Goal: Task Accomplishment & Management: Use online tool/utility

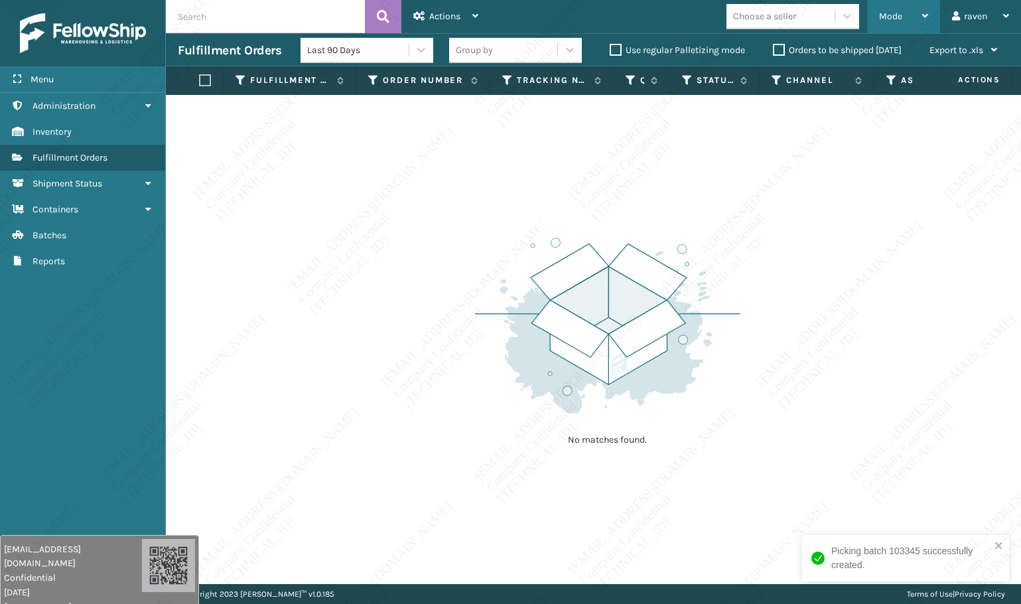
click at [892, 15] on span "Mode" at bounding box center [890, 16] width 23 height 11
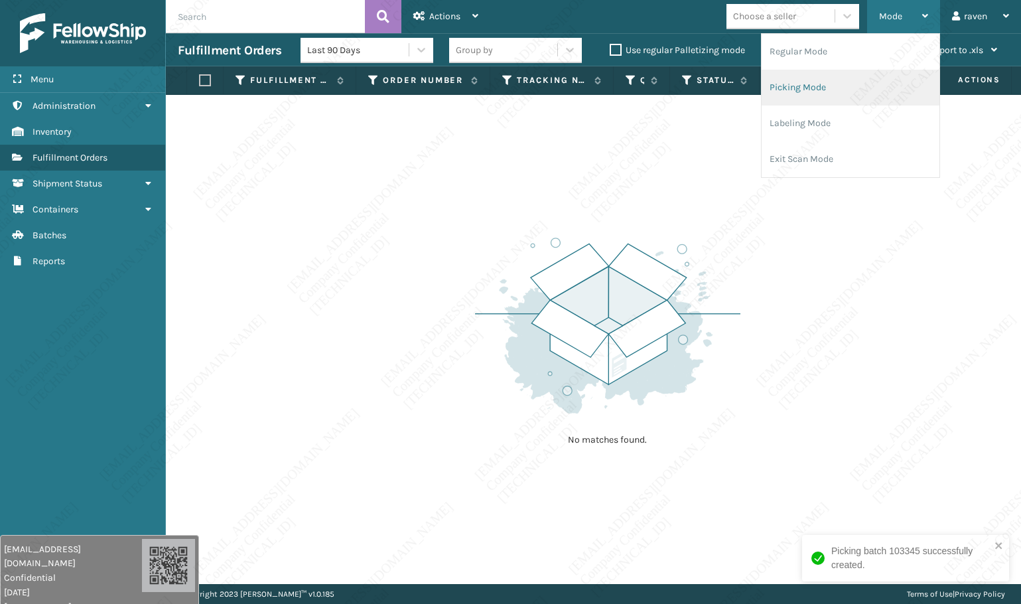
click at [843, 87] on li "Picking Mode" at bounding box center [851, 88] width 178 height 36
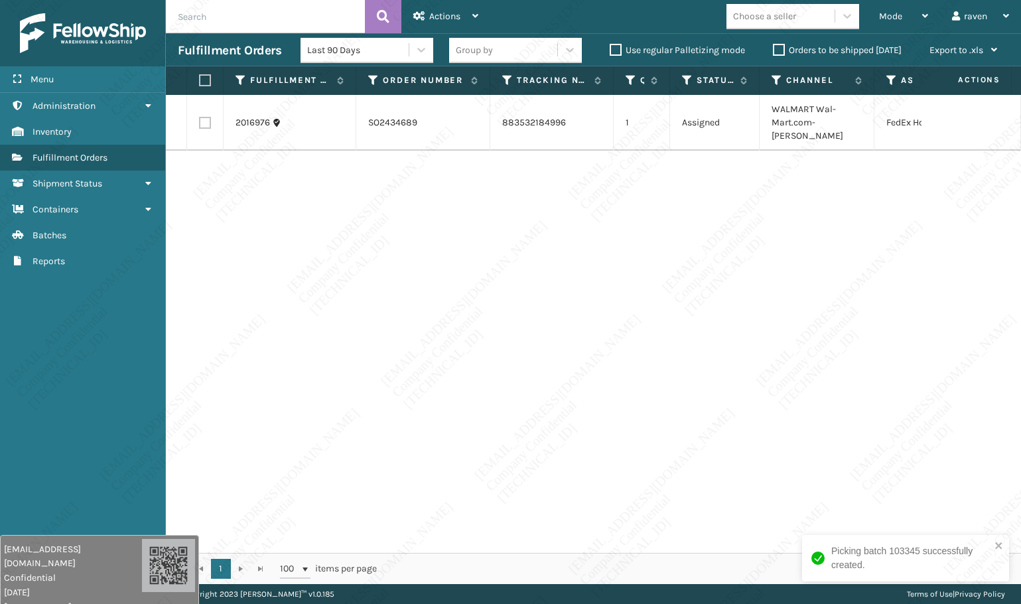
click at [891, 220] on div "2016976 SO2434689 883532184996 1 Assigned WALMART Wal-Mart.com-[PERSON_NAME] Fe…" at bounding box center [593, 324] width 855 height 458
click at [206, 76] on label at bounding box center [203, 80] width 8 height 12
click at [200, 76] on input "checkbox" at bounding box center [199, 80] width 1 height 9
checkbox input "true"
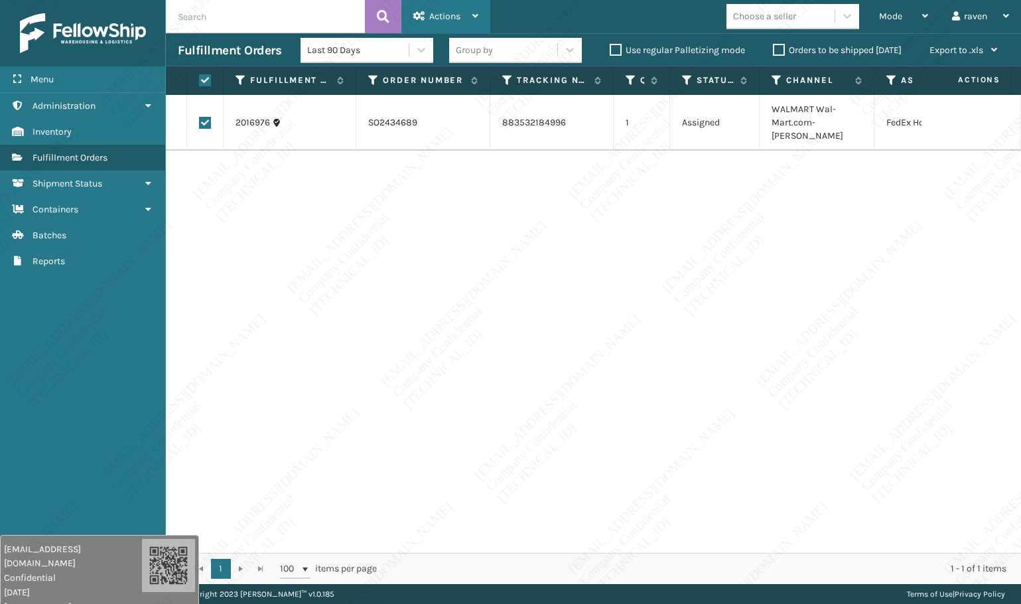
click at [444, 19] on span "Actions" at bounding box center [444, 16] width 31 height 11
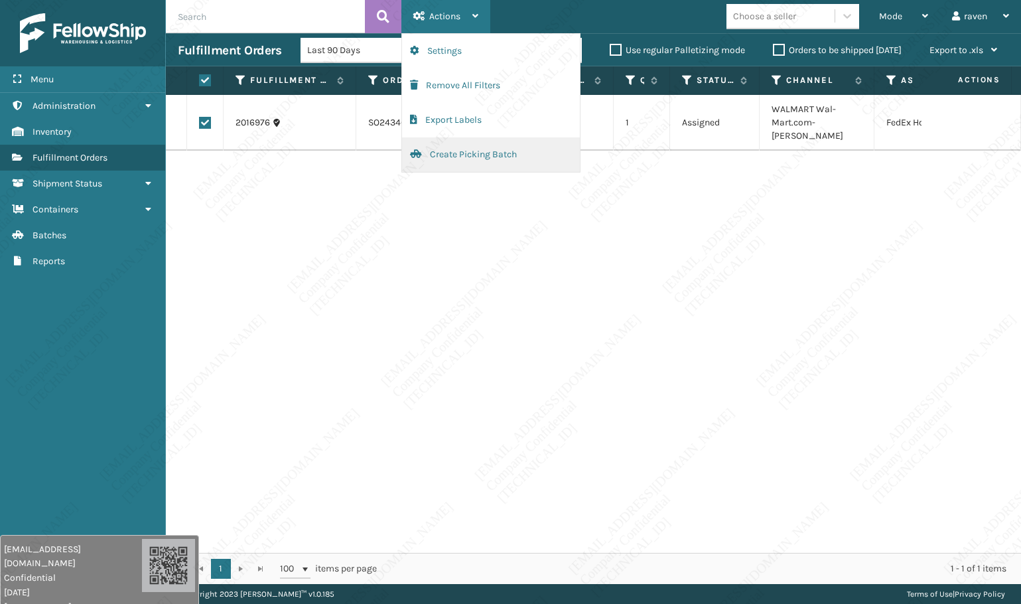
click at [478, 151] on button "Create Picking Batch" at bounding box center [491, 154] width 178 height 35
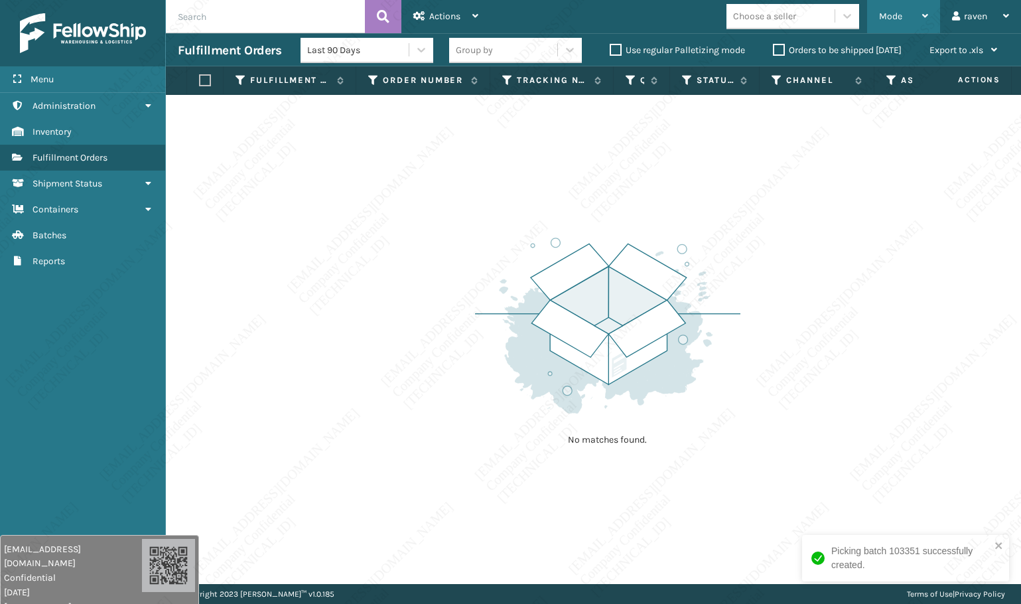
click at [896, 11] on span "Mode" at bounding box center [890, 16] width 23 height 11
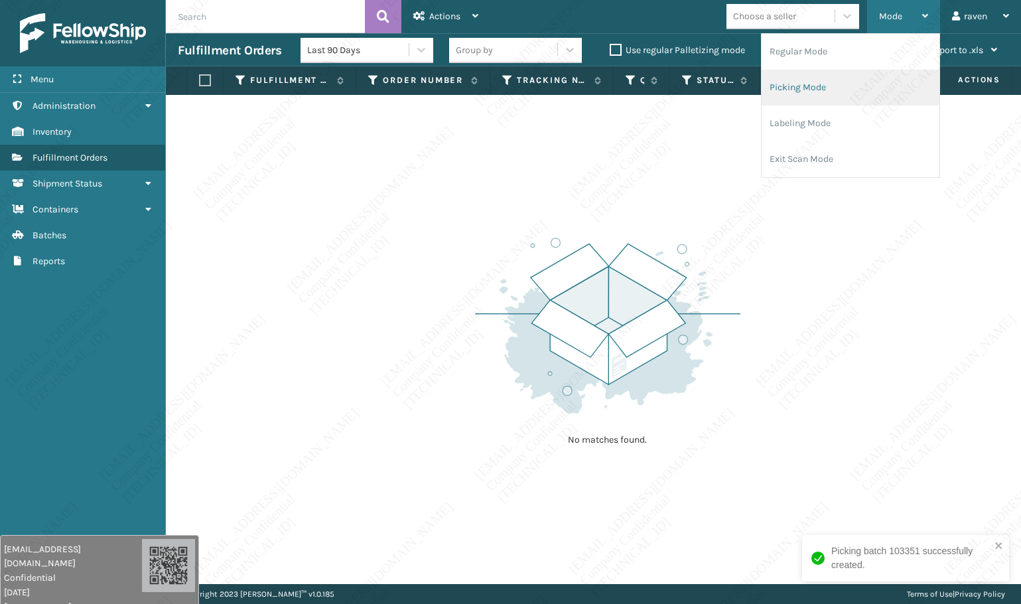
click at [865, 88] on li "Picking Mode" at bounding box center [851, 88] width 178 height 36
